Goal: Task Accomplishment & Management: Complete application form

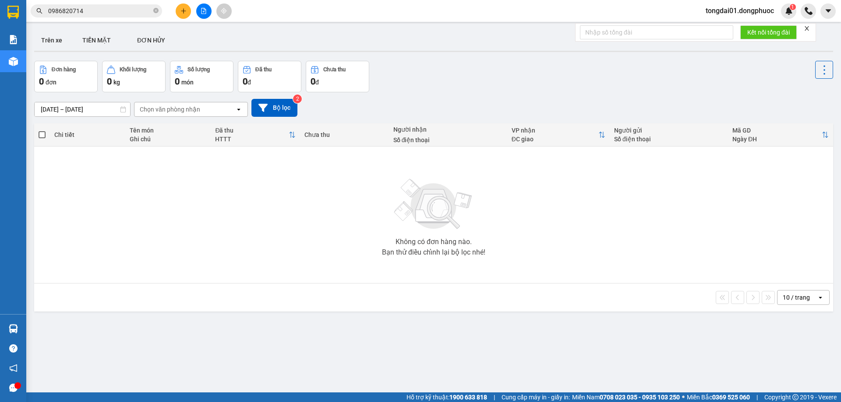
click at [157, 14] on span at bounding box center [155, 11] width 5 height 8
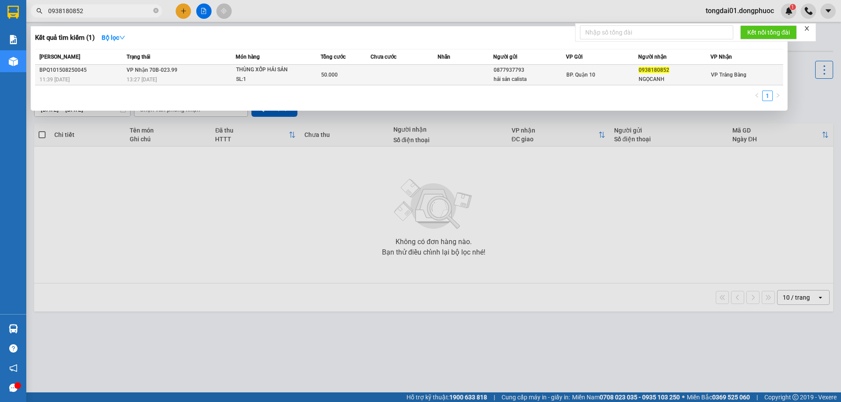
type input "0938180852"
click at [392, 68] on td at bounding box center [403, 75] width 67 height 21
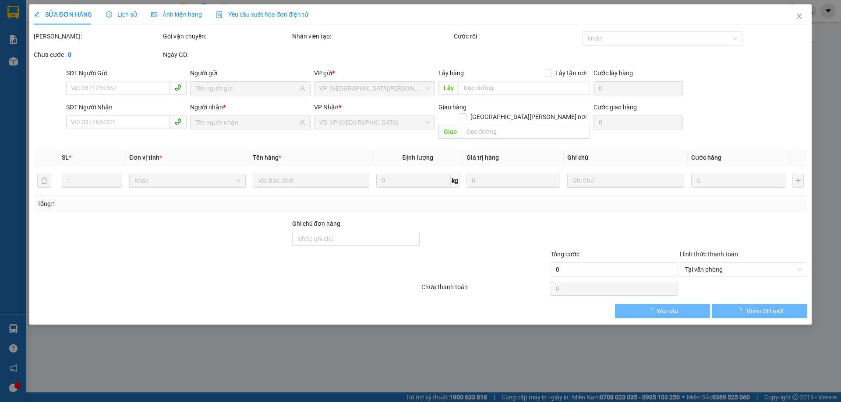
type input "0877937793"
type input "hải sản calista"
type input "0938180852"
type input "NGỌCANH"
type input "50.000"
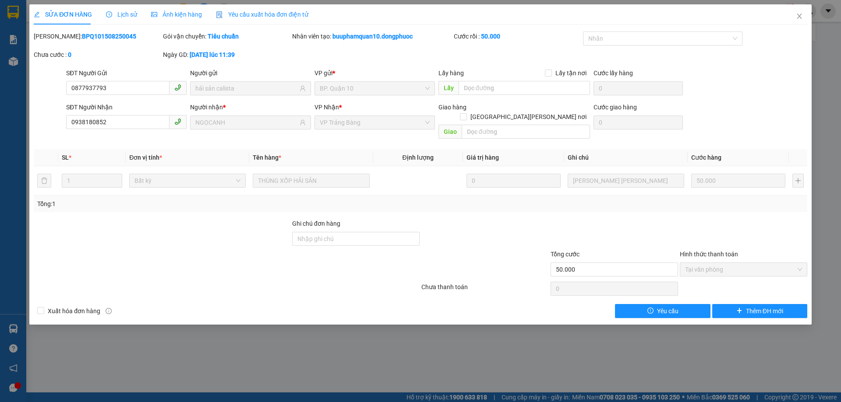
click at [125, 14] on span "Lịch sử" at bounding box center [121, 14] width 31 height 7
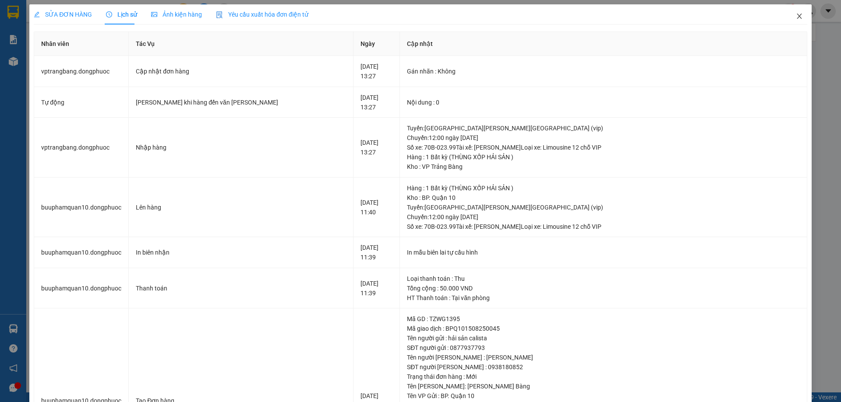
click at [796, 16] on icon "close" at bounding box center [798, 16] width 5 height 5
